Goal: Find contact information: Find contact information

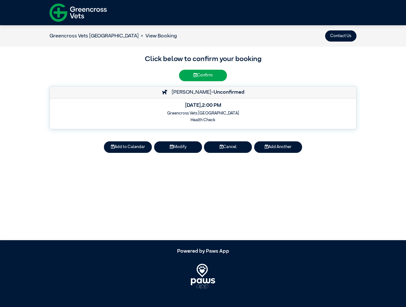
click at [341, 36] on button "Contact Us" at bounding box center [340, 35] width 31 height 11
click at [128, 147] on article "Greencross Vets Five Dock View Booking Contact Us Click below to confirm your b…" at bounding box center [203, 132] width 406 height 215
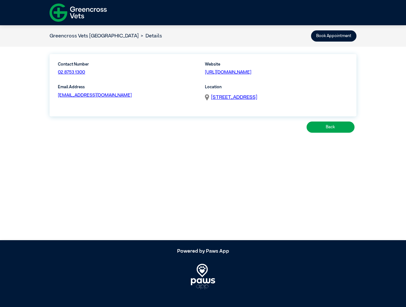
click at [178, 147] on article "Greencross Vets Five Dock Details Book Appointment Contact Number 02 8753 1300 …" at bounding box center [203, 132] width 406 height 215
click at [228, 147] on article "Greencross Vets Five Dock Details Book Appointment Contact Number 02 8753 1300 …" at bounding box center [203, 132] width 406 height 215
click at [278, 147] on article "Greencross Vets Five Dock Details Book Appointment Contact Number 02 8753 1300 …" at bounding box center [203, 132] width 406 height 215
